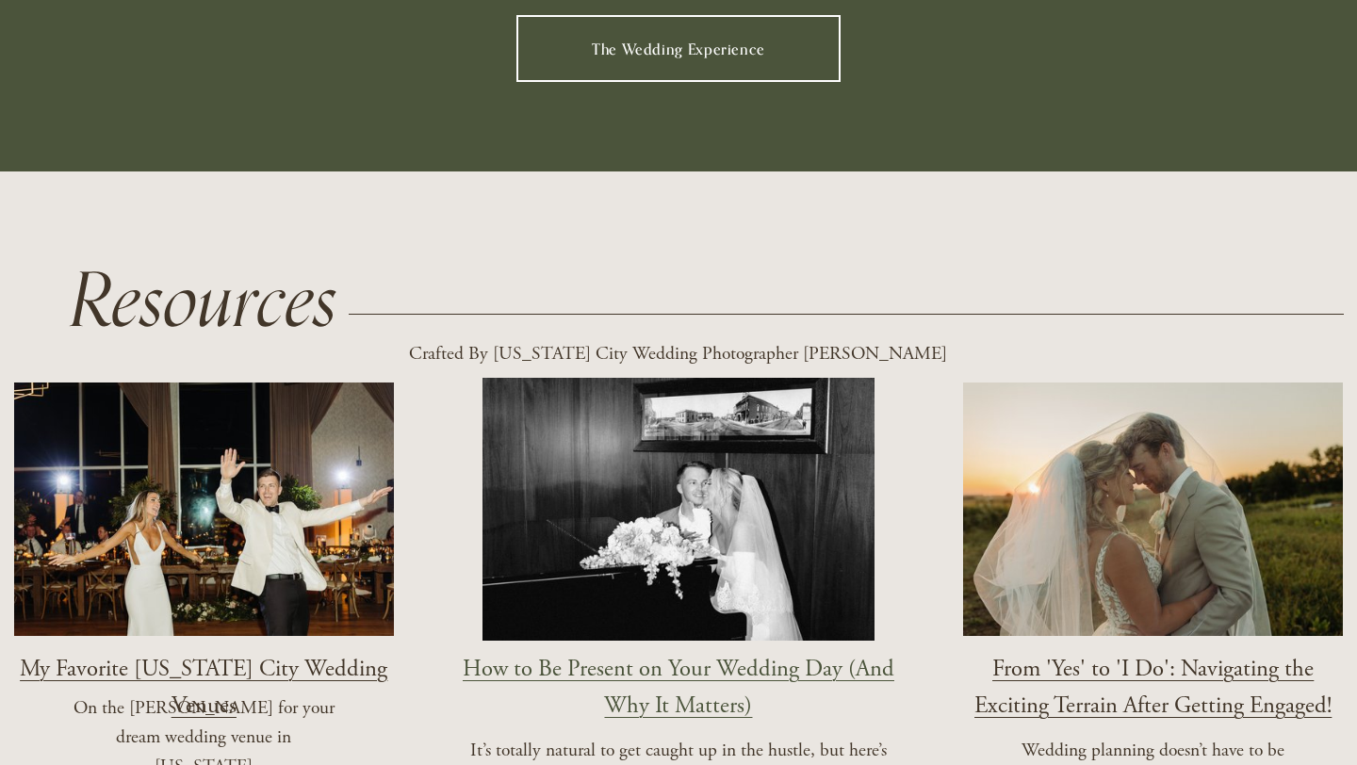
scroll to position [1899, 0]
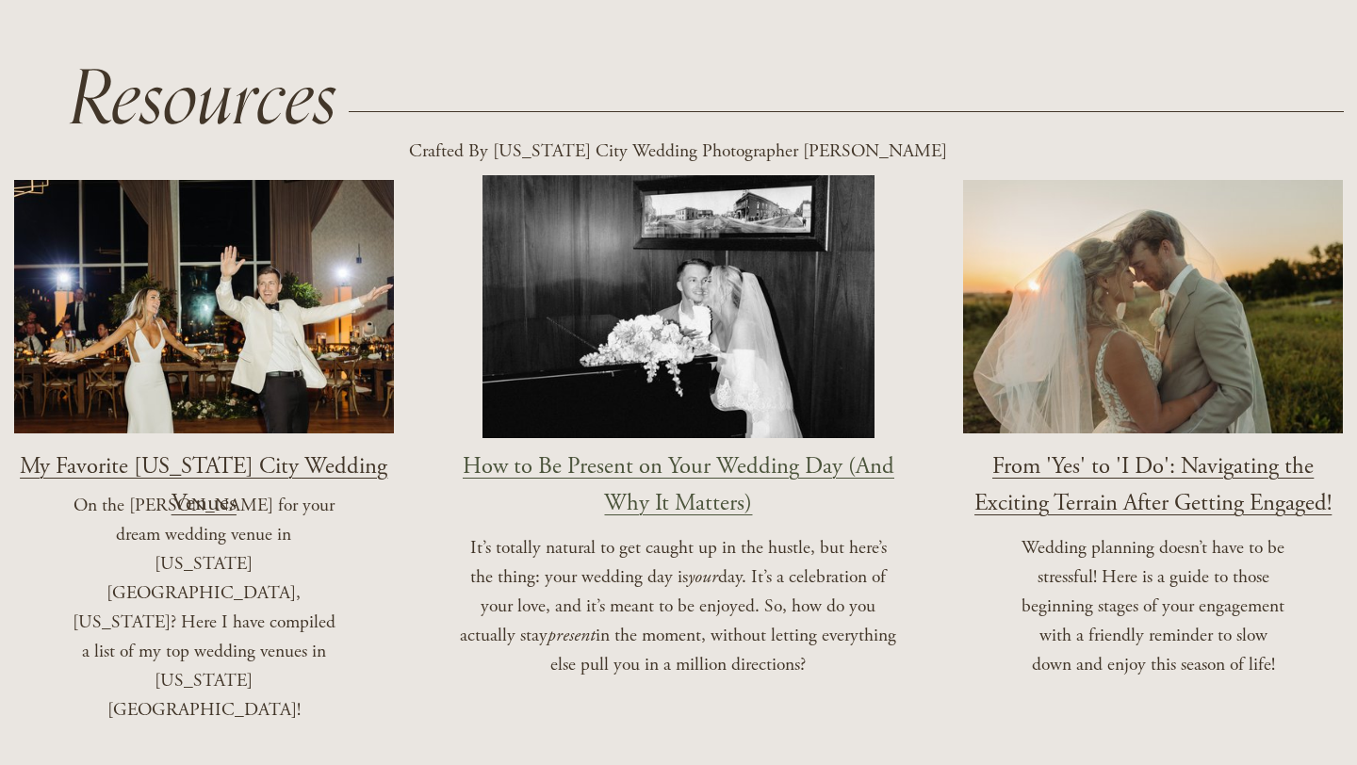
click at [315, 452] on span "My Favorite Iowa City Wedding Venues" at bounding box center [204, 485] width 368 height 67
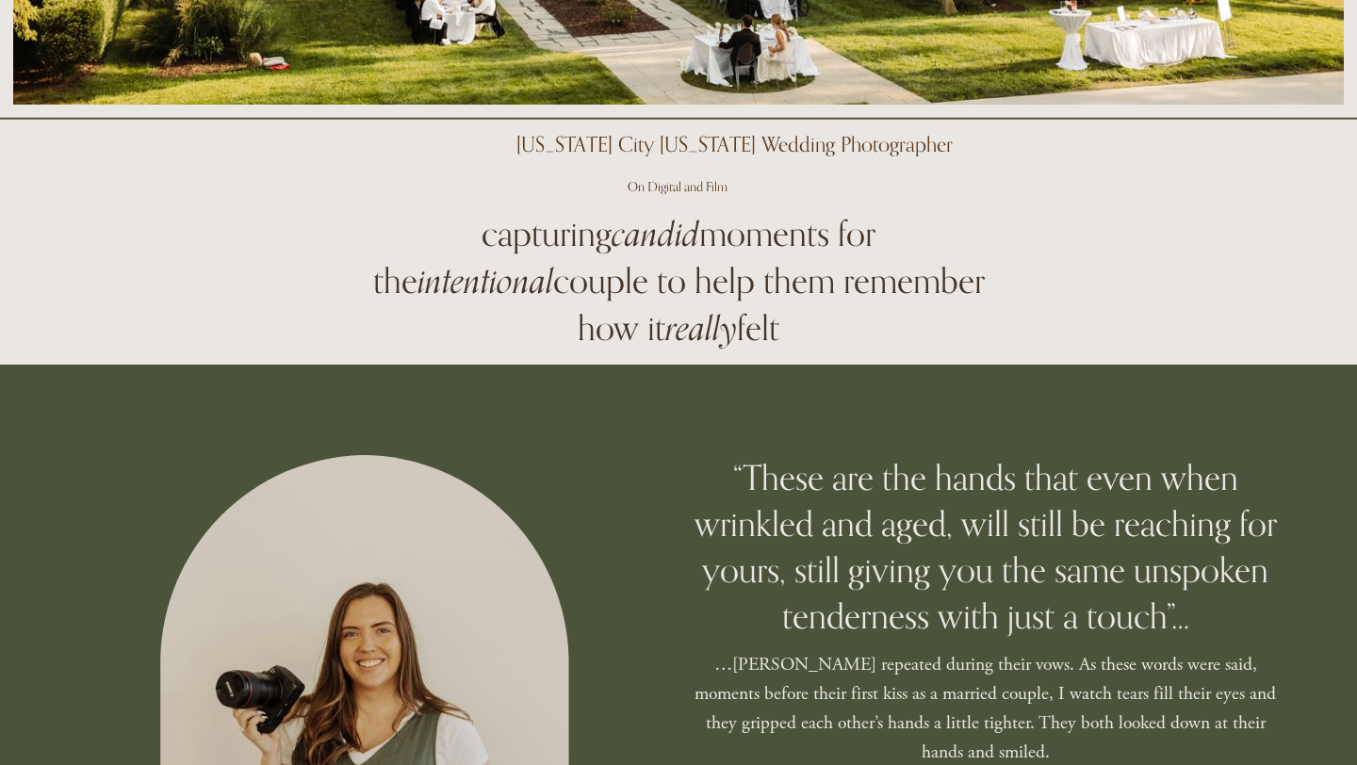
scroll to position [0, 0]
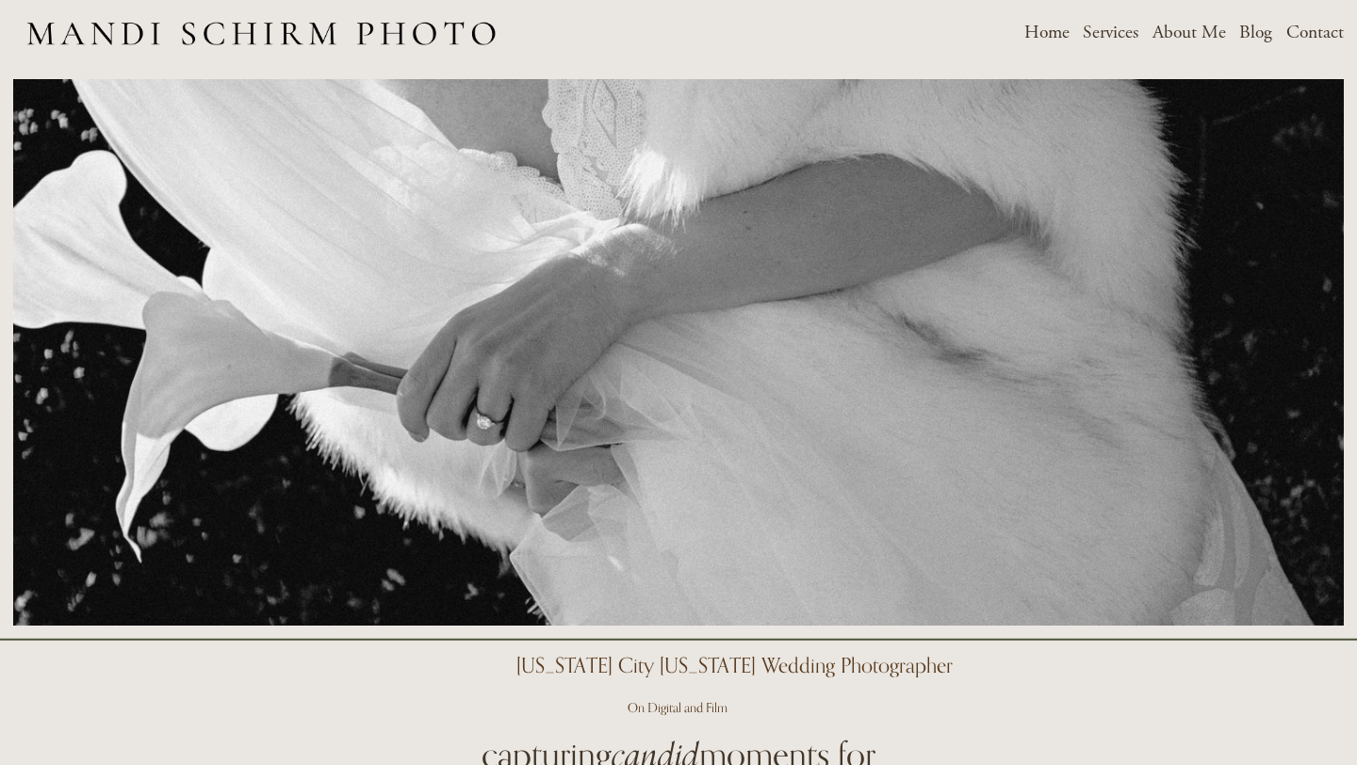
click at [0, 0] on span "Weddings" at bounding box center [0, 0] width 0 height 0
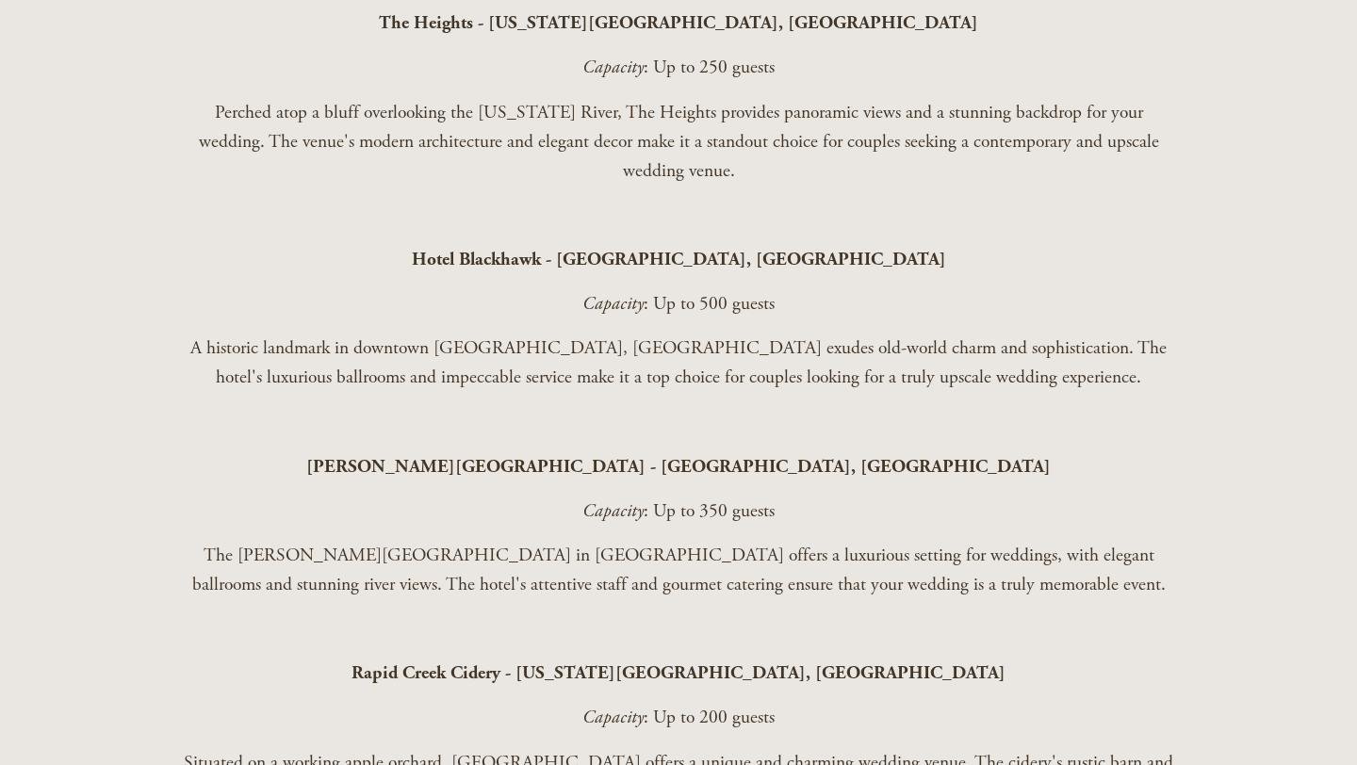
scroll to position [1797, 0]
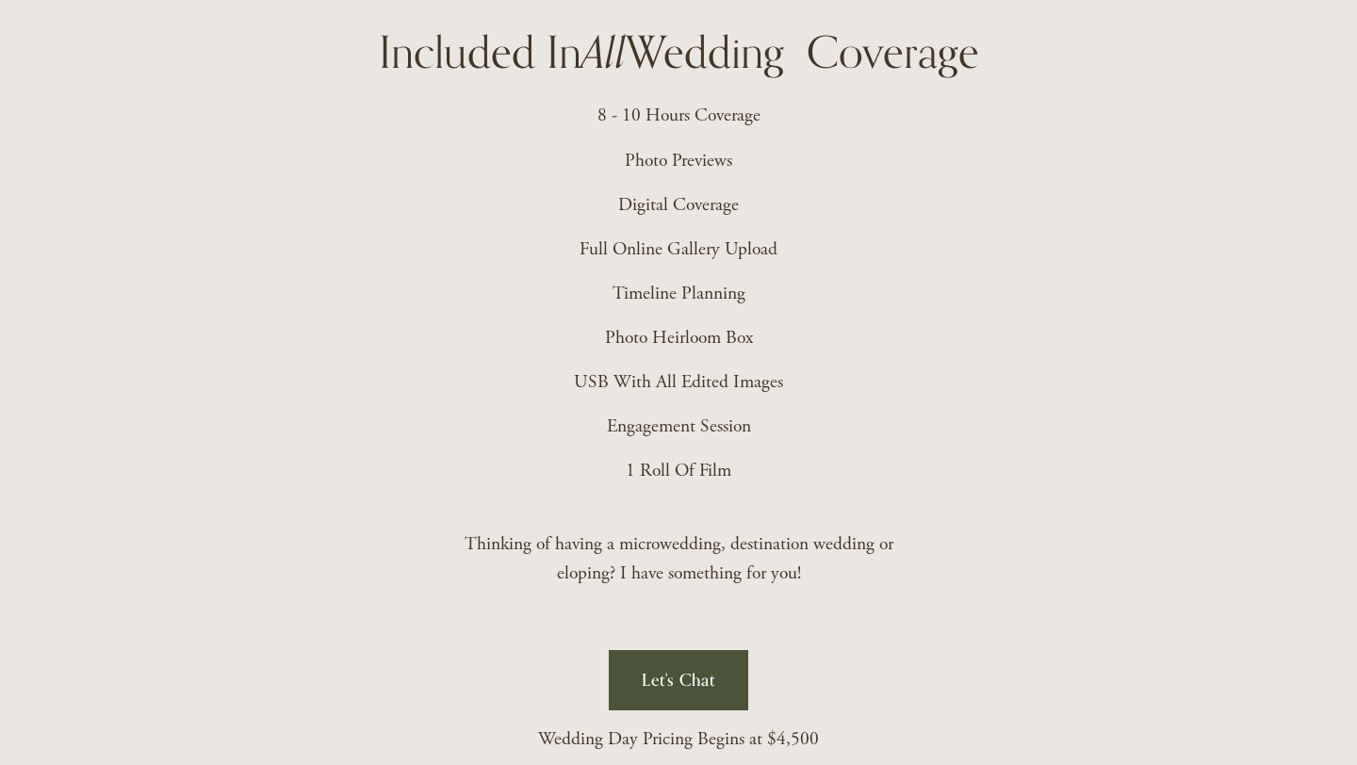
scroll to position [4093, 0]
